Goal: Transaction & Acquisition: Purchase product/service

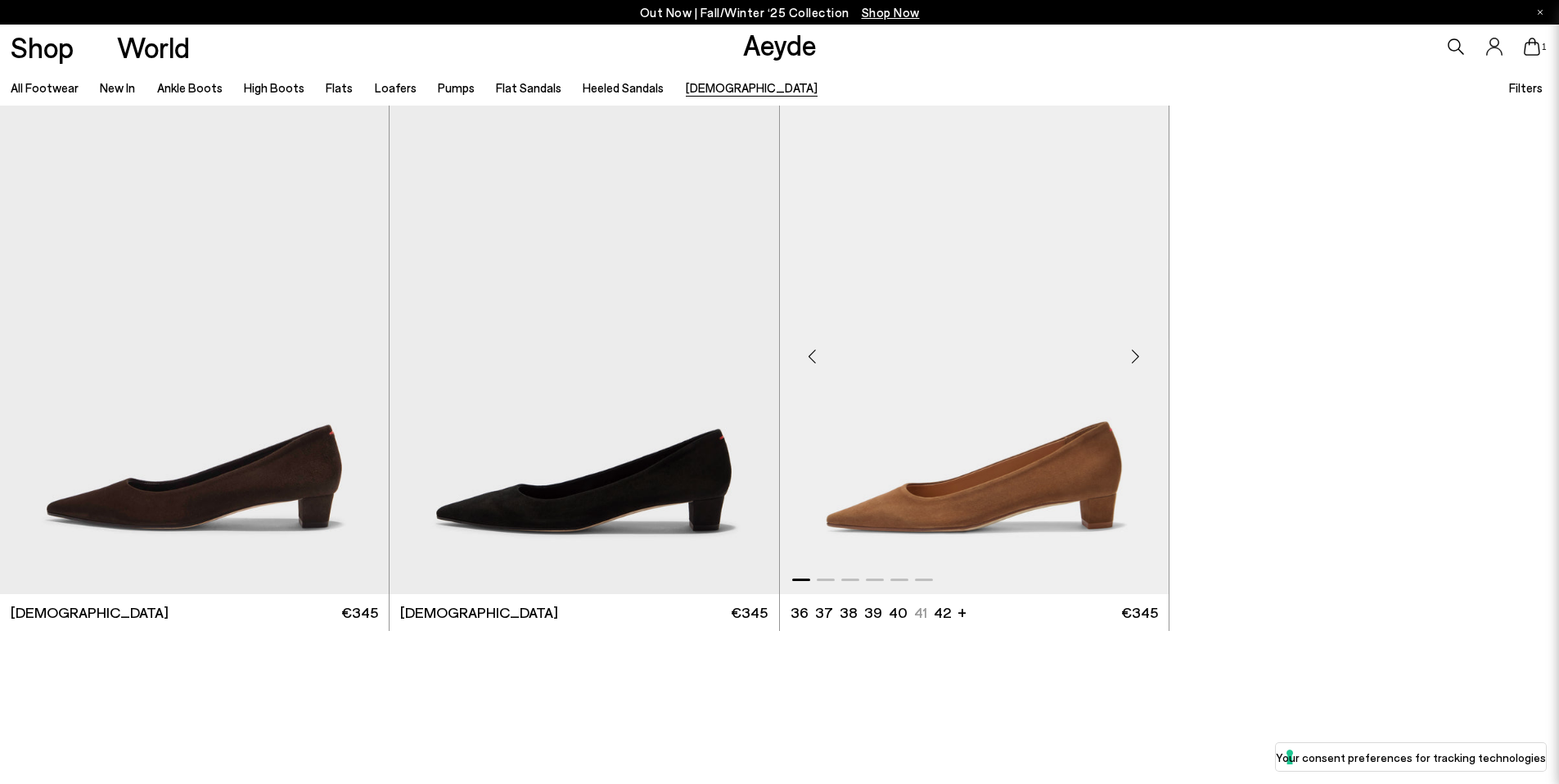
click at [1068, 427] on img "1 / 6" at bounding box center [973, 349] width 389 height 488
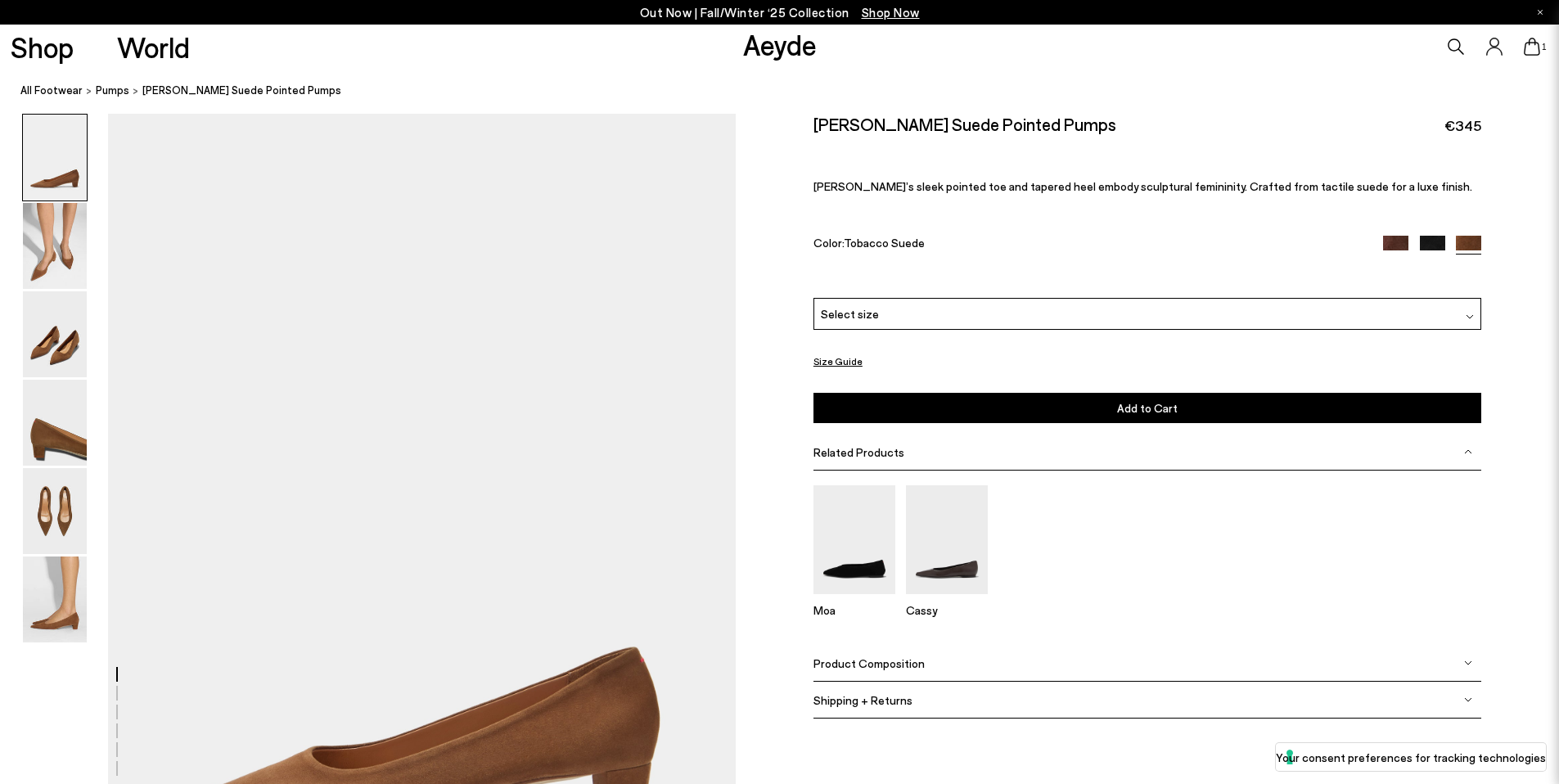
click at [979, 315] on div "Select size" at bounding box center [1147, 313] width 668 height 32
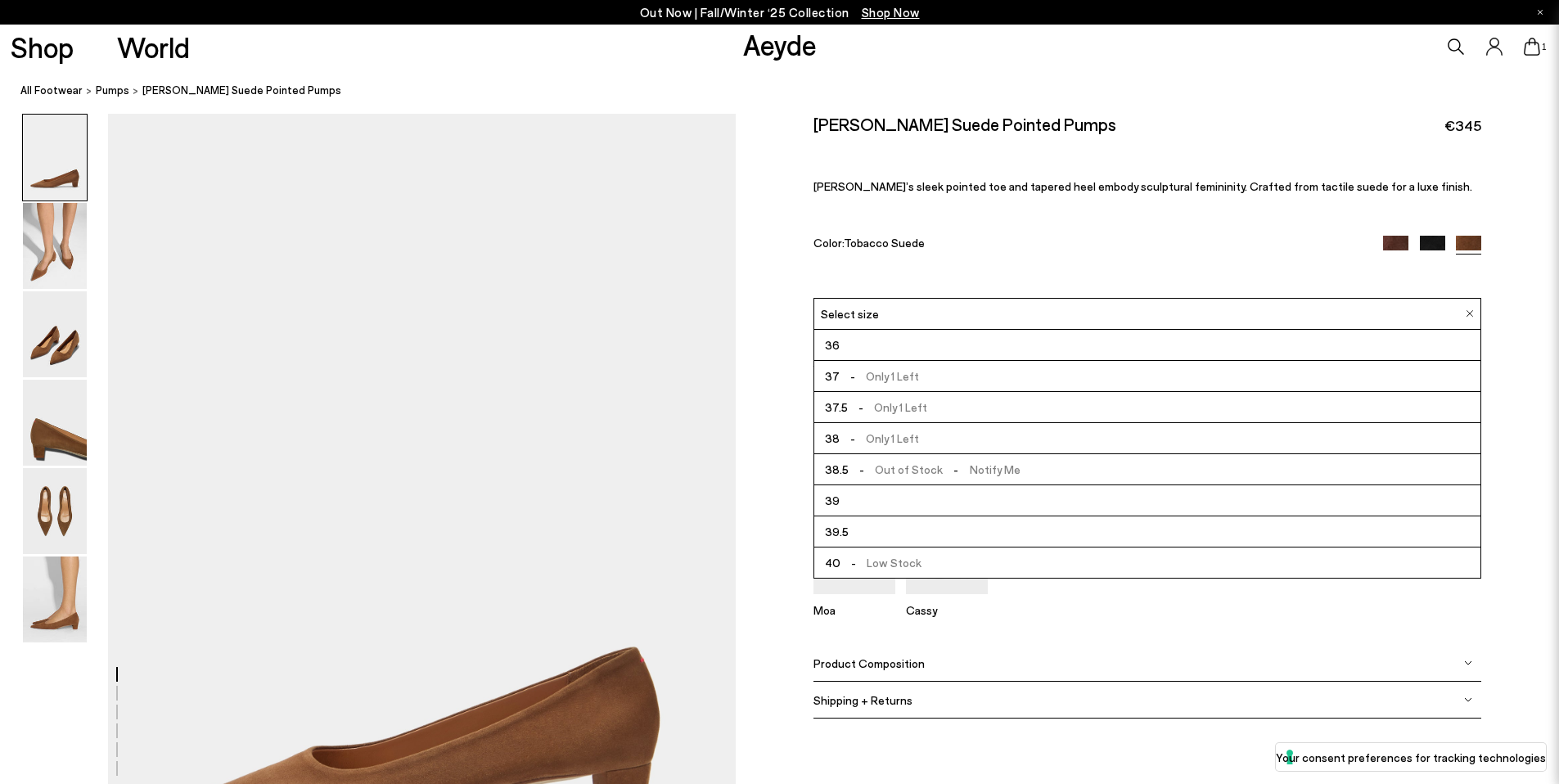
click at [976, 372] on li "37 - Only 1 Left" at bounding box center [1147, 376] width 666 height 31
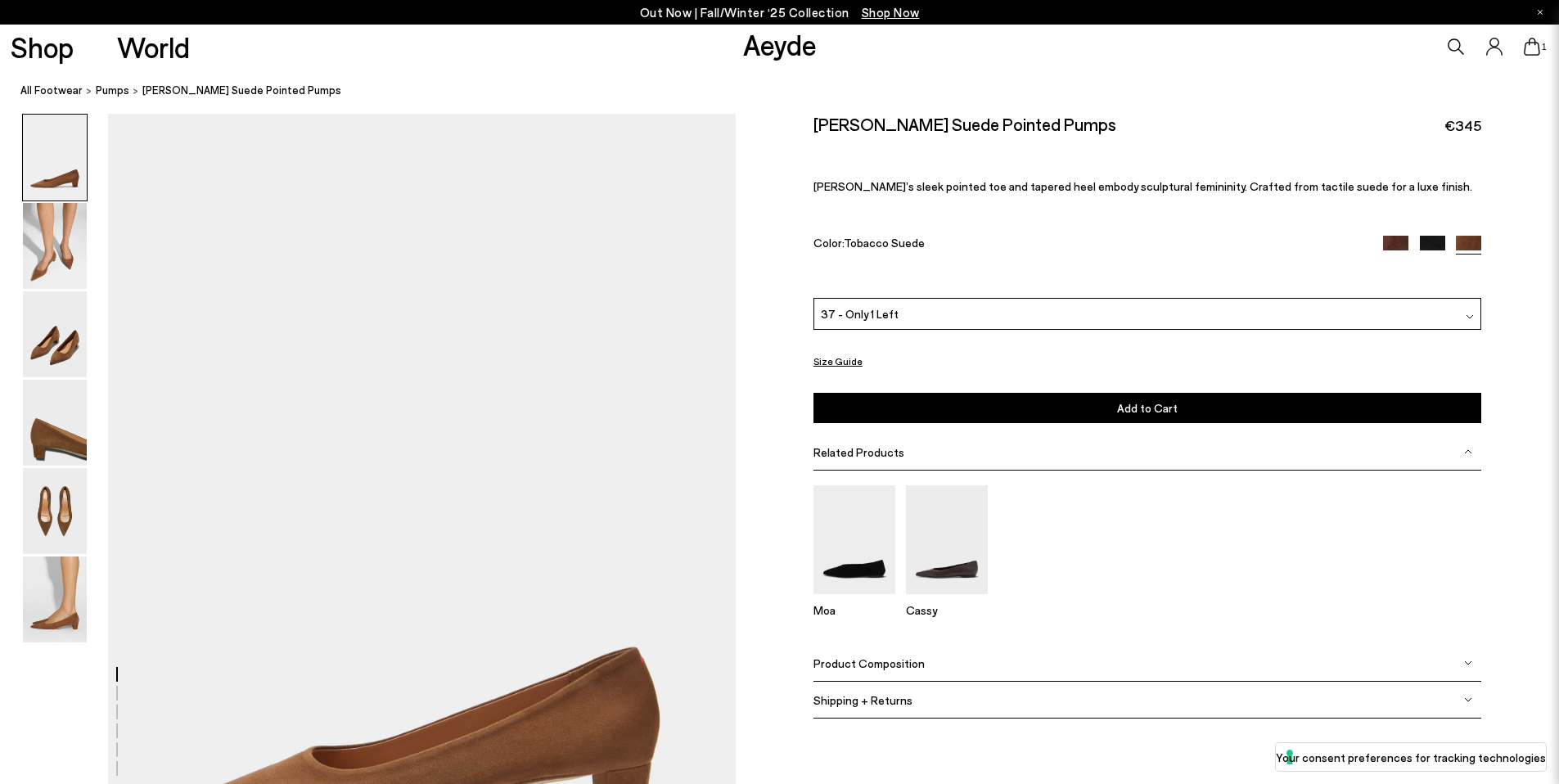
click at [1537, 54] on icon at bounding box center [1532, 47] width 16 height 18
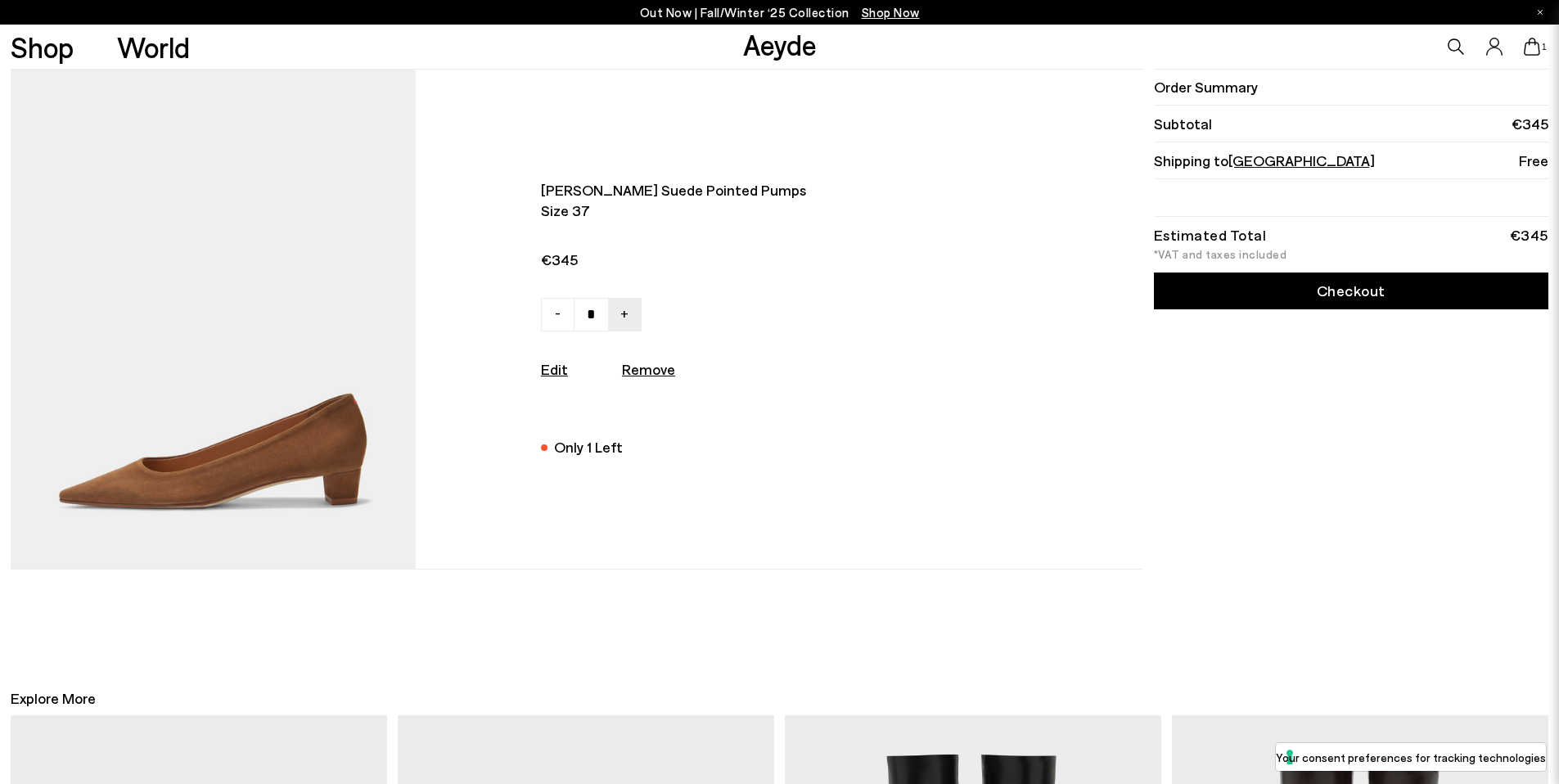
click at [1334, 302] on link "Checkout" at bounding box center [1351, 291] width 394 height 37
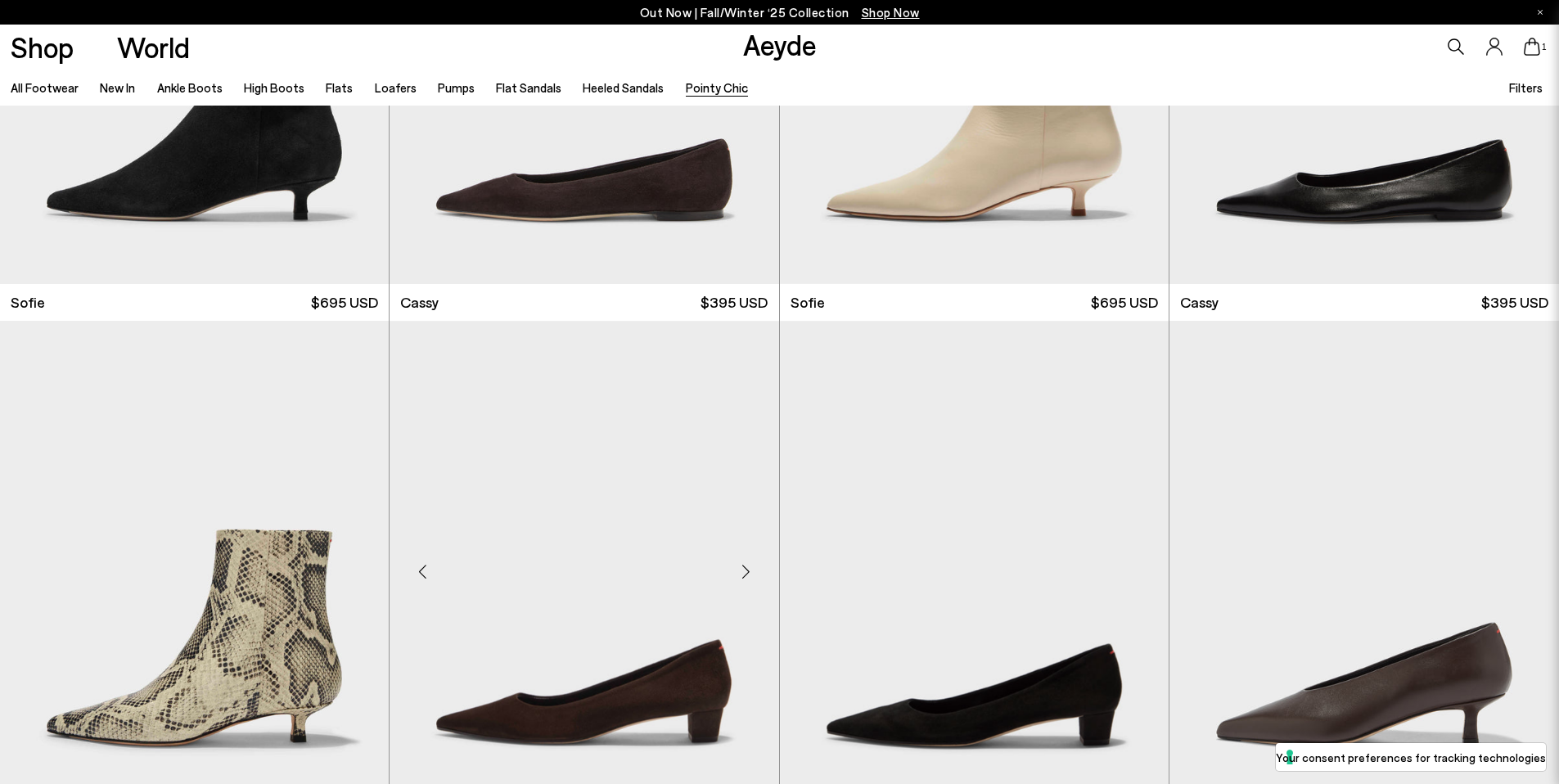
scroll to position [1212, 0]
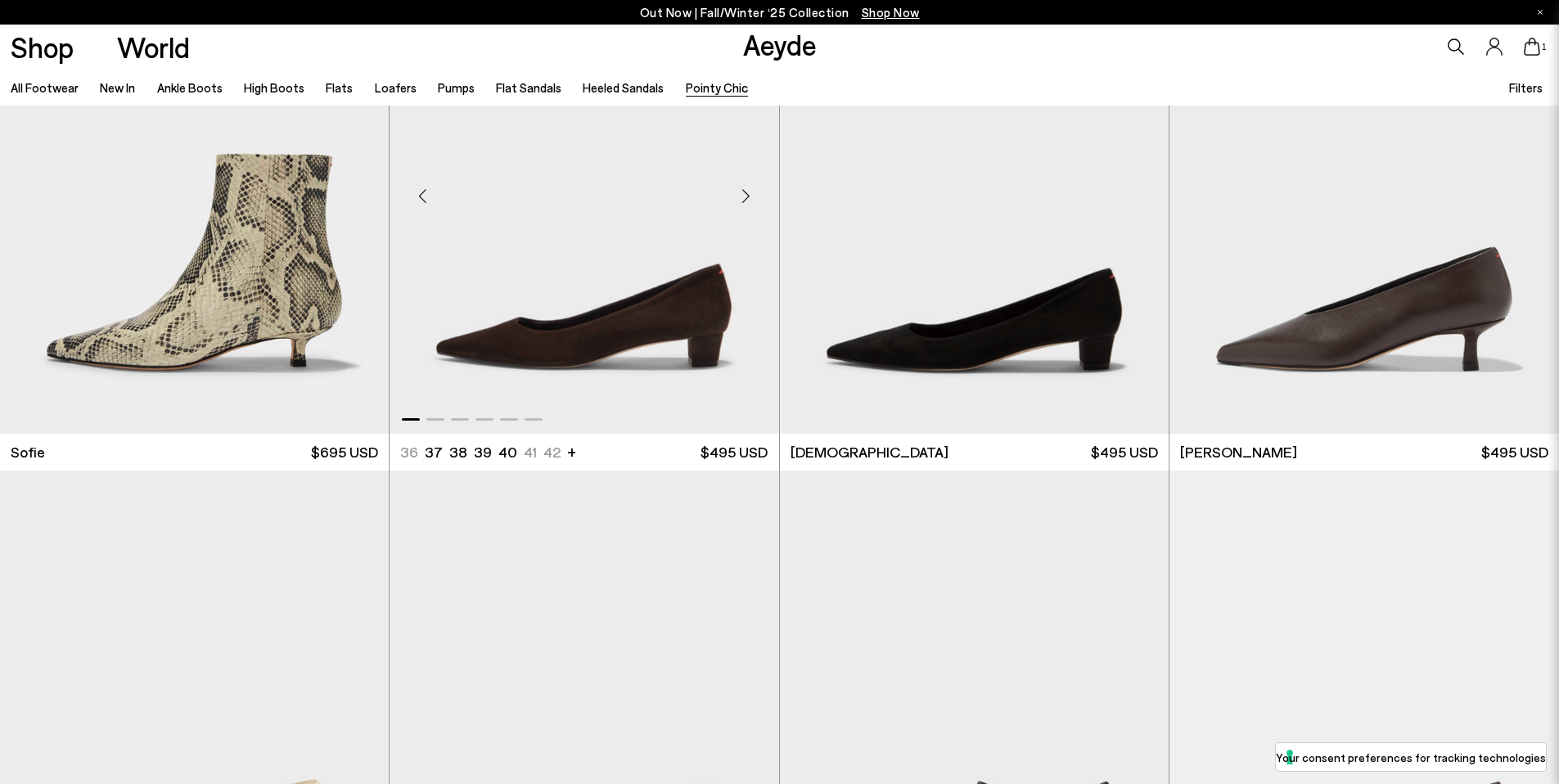
click at [623, 352] on img "1 / 6" at bounding box center [584, 189] width 389 height 488
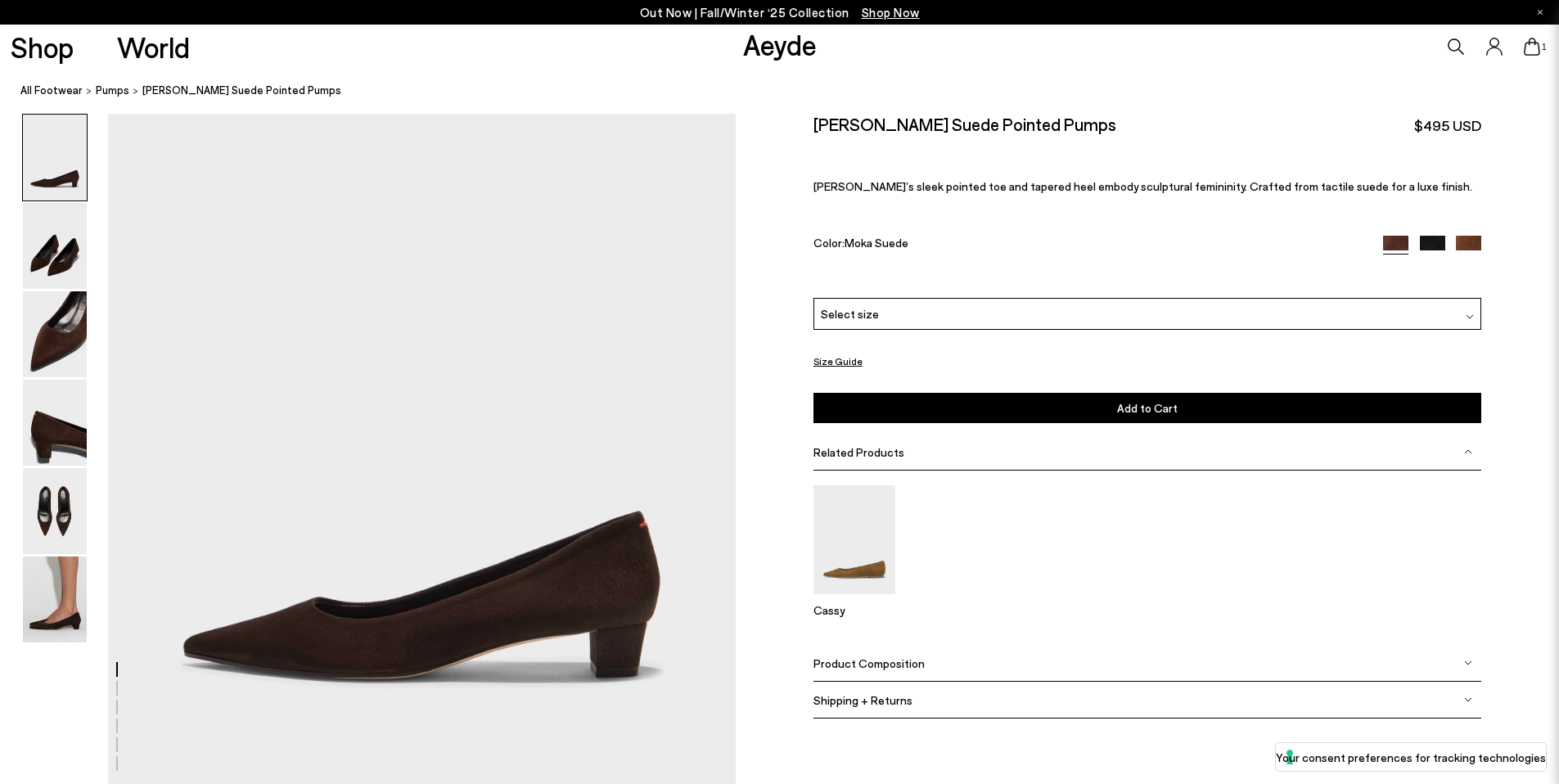
click at [1526, 49] on icon at bounding box center [1532, 47] width 16 height 18
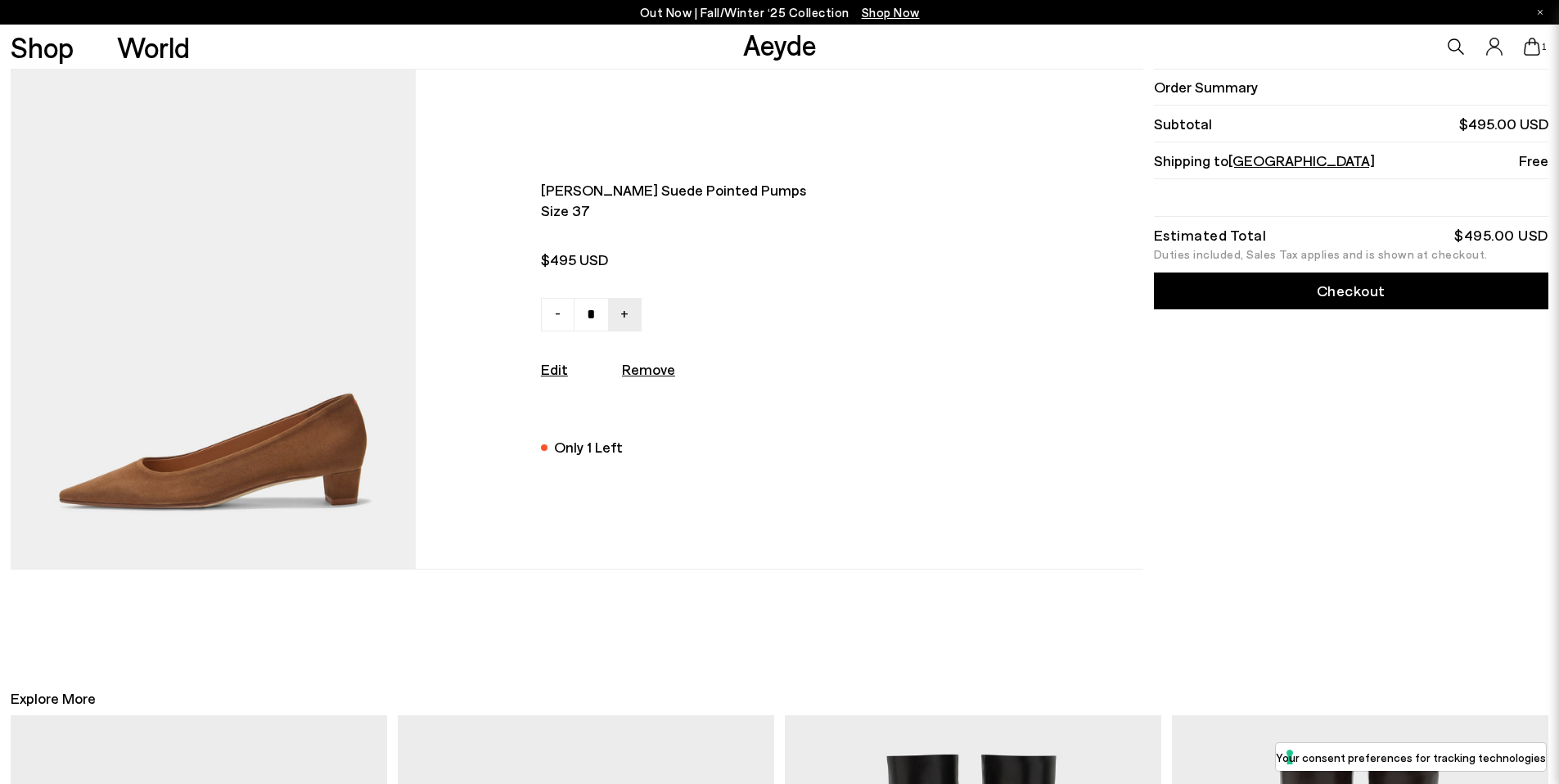
click at [1457, 289] on link "Checkout" at bounding box center [1351, 291] width 394 height 37
